Goal: Use online tool/utility: Utilize a website feature to perform a specific function

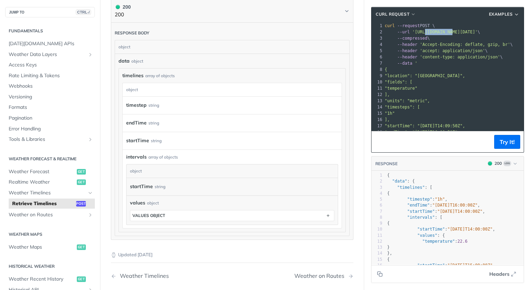
drag, startPoint x: 442, startPoint y: 32, endPoint x: 416, endPoint y: 30, distance: 26.1
click at [416, 30] on span "'[URL][DOMAIN_NAME][DATE]'" at bounding box center [444, 32] width 65 height 5
click at [419, 52] on span "'accept: application/json'" at bounding box center [451, 50] width 65 height 5
click at [399, 76] on span ""location": "[GEOGRAPHIC_DATA]"," at bounding box center [424, 75] width 80 height 5
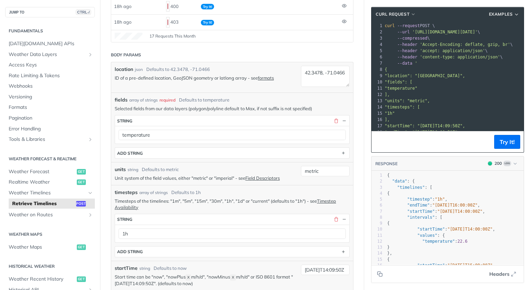
click at [162, 77] on p "ID of a pre-defined location, GeoJSON geometry or latlong array - see formats" at bounding box center [206, 78] width 183 height 6
click at [187, 81] on p "ID of a pre-defined location, GeoJSON geometry or latlong array - see formats" at bounding box center [206, 78] width 183 height 6
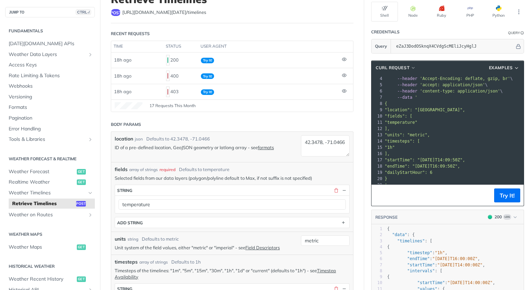
scroll to position [30, 0]
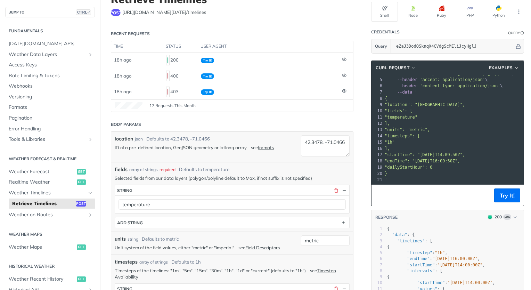
click at [430, 133] on pre ""timesteps": [" at bounding box center [488, 136] width 211 height 6
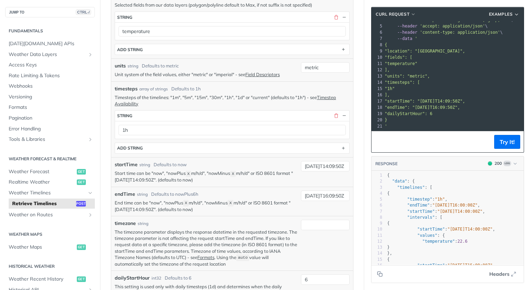
scroll to position [228, 0]
click at [407, 111] on span ""dailyStartHour": 6" at bounding box center [408, 113] width 48 height 5
click at [395, 111] on span ""dailyStartHour": 6" at bounding box center [408, 113] width 48 height 5
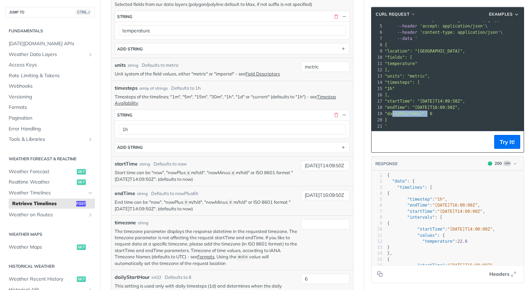
click at [395, 111] on span ""dailyStartHour": 6" at bounding box center [408, 113] width 48 height 5
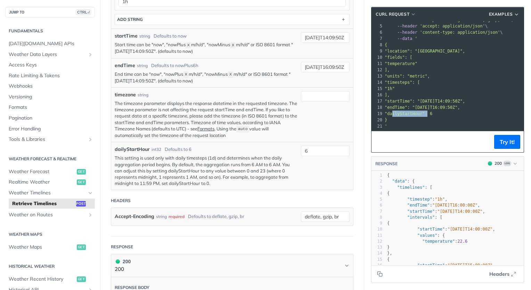
scroll to position [332, 0]
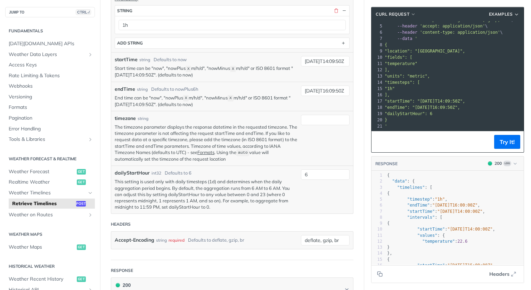
click at [154, 192] on p "This setting is used only with daily timesteps (1d) and determines when the dai…" at bounding box center [206, 194] width 183 height 32
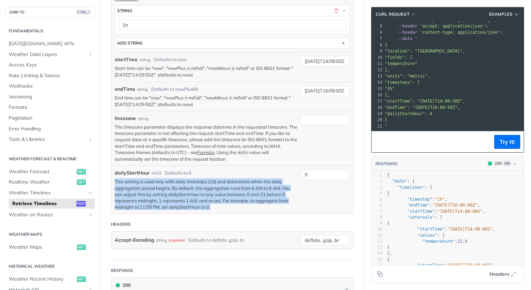
click at [154, 192] on p "This setting is used only with daily timesteps (1d) and determines when the dai…" at bounding box center [206, 194] width 183 height 32
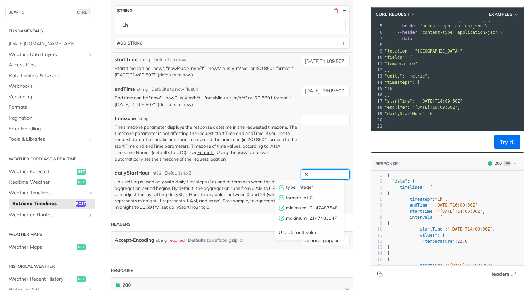
drag, startPoint x: 313, startPoint y: 174, endPoint x: 290, endPoint y: 175, distance: 22.6
click at [290, 175] on div "dailyStartHour int32 Defaults to 6 This setting is used only with daily timeste…" at bounding box center [232, 189] width 242 height 48
type input "0"
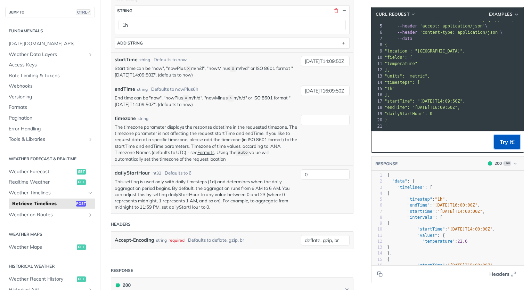
click at [494, 142] on button "Try It!" at bounding box center [507, 142] width 26 height 14
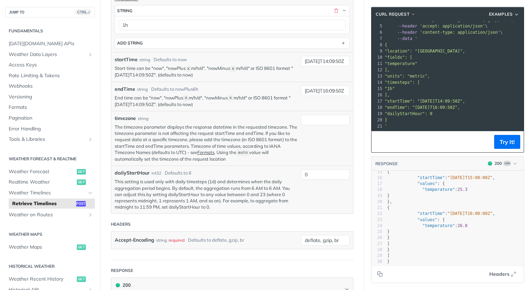
scroll to position [95, 0]
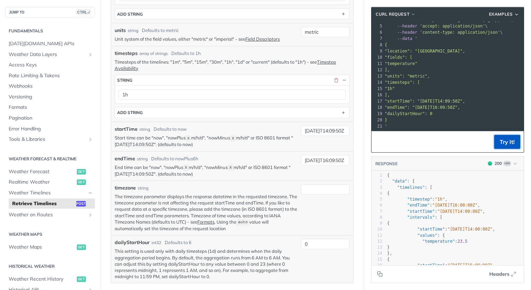
click at [497, 139] on button "Try It!" at bounding box center [507, 142] width 26 height 14
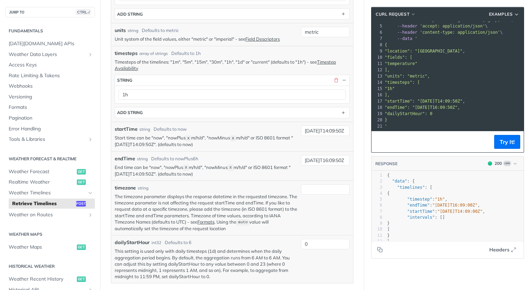
scroll to position [0, 0]
click at [499, 145] on button "Try It!" at bounding box center [507, 142] width 26 height 14
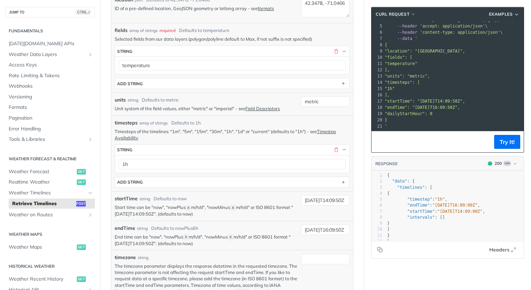
scroll to position [263, 0]
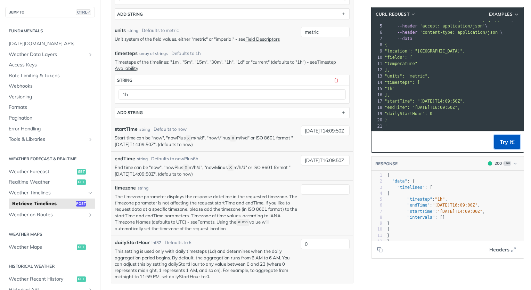
click at [505, 140] on button "Try It!" at bounding box center [507, 142] width 26 height 14
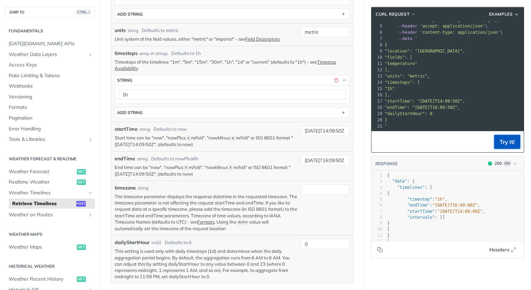
click at [505, 140] on button "Try It!" at bounding box center [507, 142] width 26 height 14
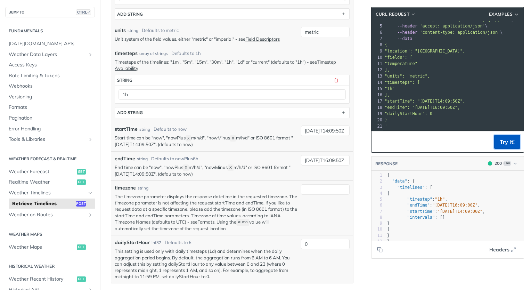
click at [504, 146] on button "Try It!" at bounding box center [507, 142] width 26 height 14
click at [508, 141] on button "Try It!" at bounding box center [507, 142] width 26 height 14
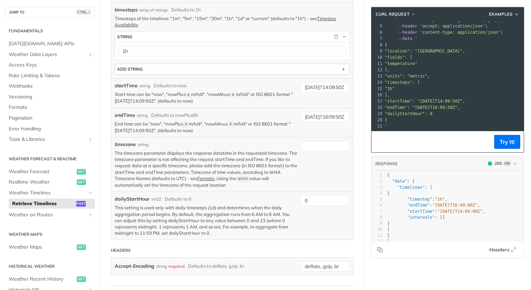
scroll to position [298, 0]
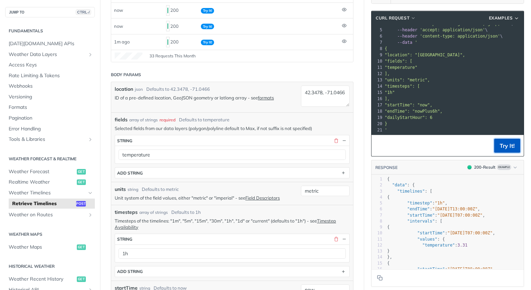
click at [502, 144] on button "Try It!" at bounding box center [507, 146] width 26 height 14
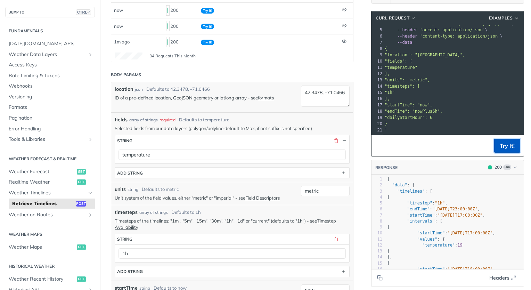
click at [502, 144] on button "Try It!" at bounding box center [507, 146] width 26 height 14
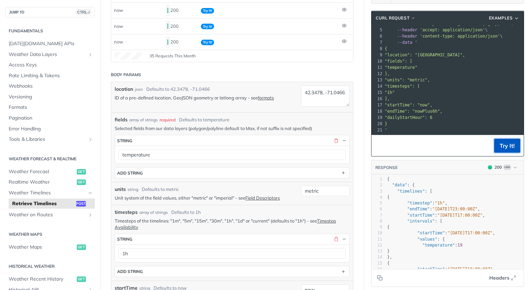
click at [502, 144] on button "Try It!" at bounding box center [507, 146] width 26 height 14
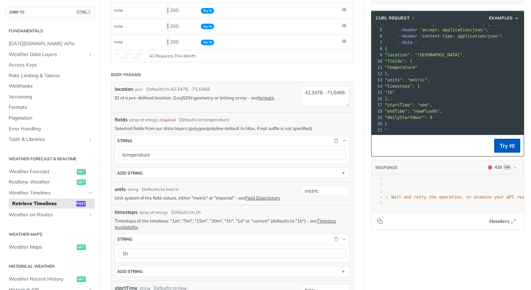
click at [461, 199] on span ""The request limit for this resource has been reached for the current rate limi…" at bounding box center [362, 196] width 389 height 5
type textarea ""message": "The request limit for this resource has been reached for the curren…"
click at [461, 199] on span ""The request limit for this resource has been reached for the current rate limi…" at bounding box center [362, 196] width 389 height 5
